Goal: Transaction & Acquisition: Subscribe to service/newsletter

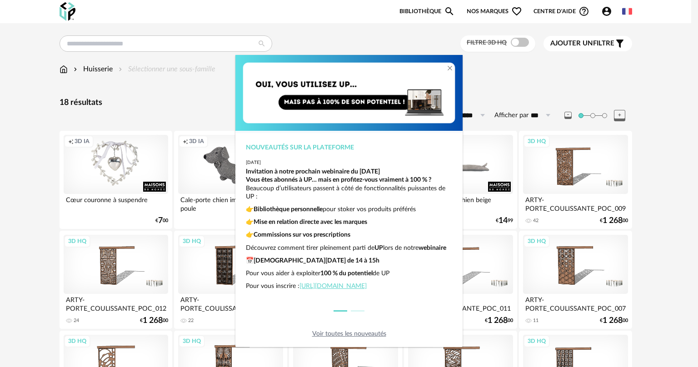
click at [169, 35] on div "Nouveautés sur la plateforme [DATE] Invitation à notre prochain webinaire du [D…" at bounding box center [349, 183] width 698 height 367
click at [146, 40] on div "Nouveautés sur la plateforme [DATE] Invitation à notre prochain webinaire du [D…" at bounding box center [349, 183] width 698 height 367
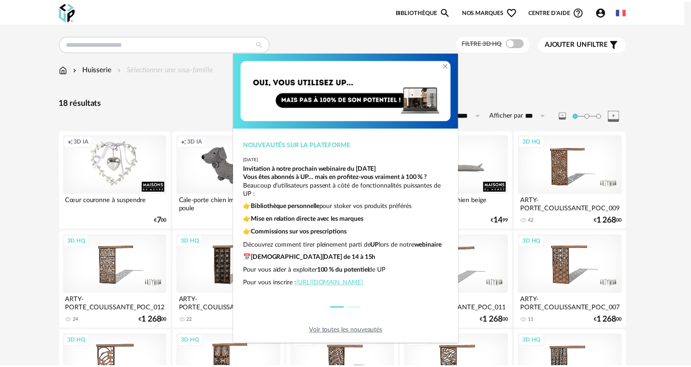
scroll to position [23, 0]
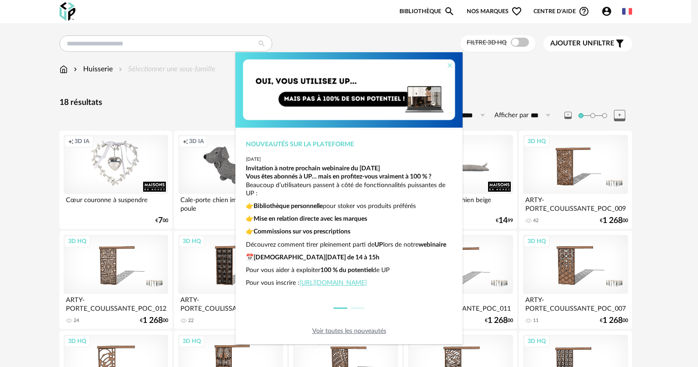
click at [446, 68] on icon "Close" at bounding box center [449, 65] width 7 height 7
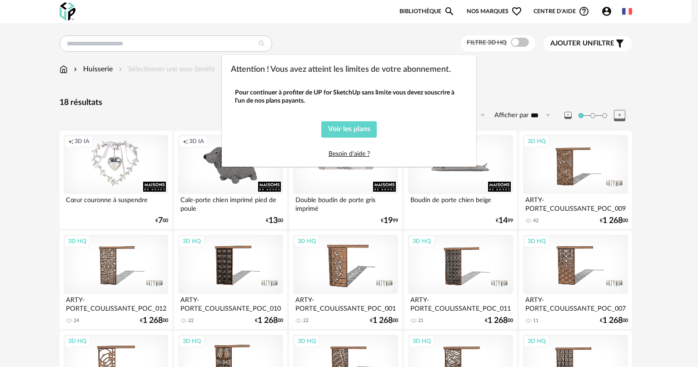
click at [198, 42] on div "Attention ! Vous avez atteint les limites de votre abonnement. Pour continuer à…" at bounding box center [349, 183] width 698 height 367
click at [171, 44] on div "Attention ! Vous avez atteint les limites de votre abonnement. Pour continuer à…" at bounding box center [349, 183] width 698 height 367
click at [436, 82] on div "Pour continuer à profiter de UP for SketchUp sans limite vous devez souscrire à…" at bounding box center [349, 123] width 254 height 87
click at [513, 73] on div "Attention ! Vous avez atteint les limites de votre abonnement. Pour continuer à…" at bounding box center [349, 183] width 698 height 367
click at [349, 125] on span "Voir les plans" at bounding box center [349, 128] width 42 height 7
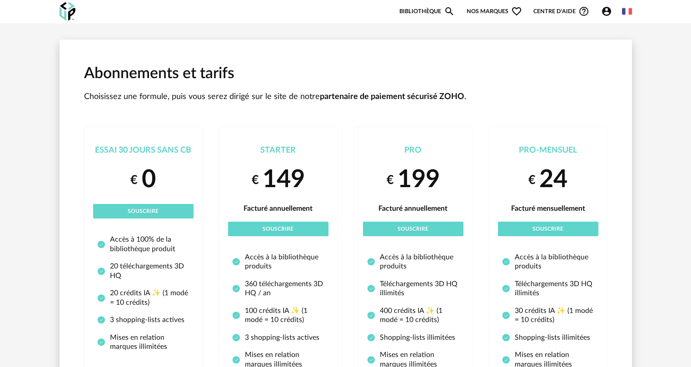
click at [421, 16] on link "Bibliothèque Magnify icon" at bounding box center [426, 11] width 55 height 11
